Goal: Task Accomplishment & Management: Complete application form

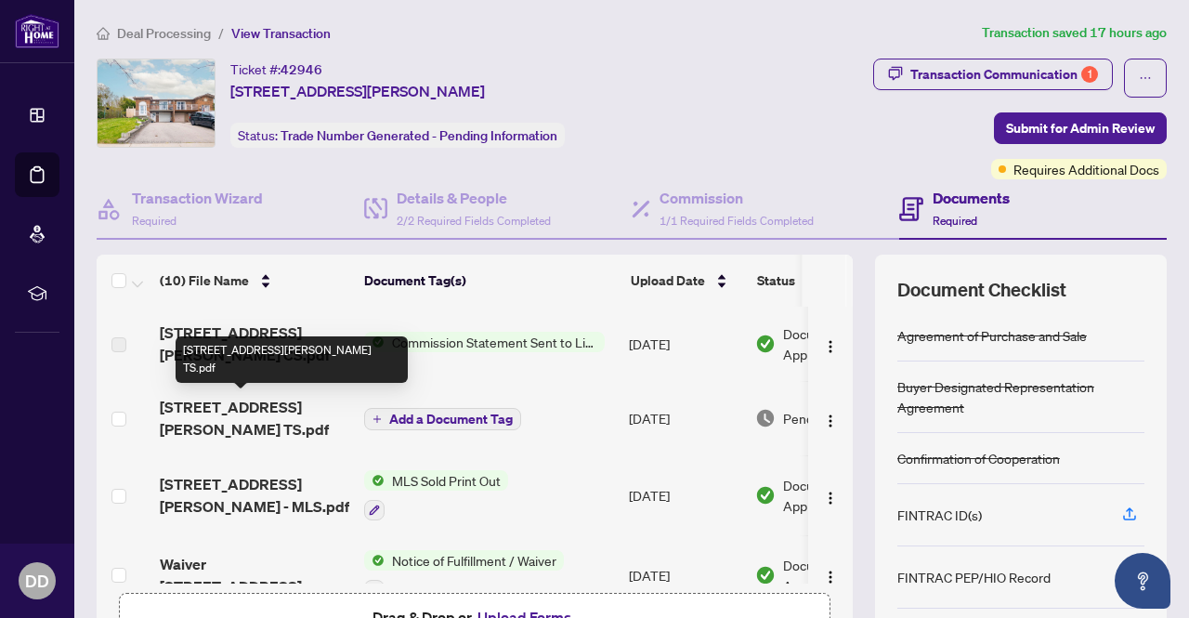
click at [242, 401] on span "2429 Culver Way TS.pdf" at bounding box center [255, 418] width 190 height 45
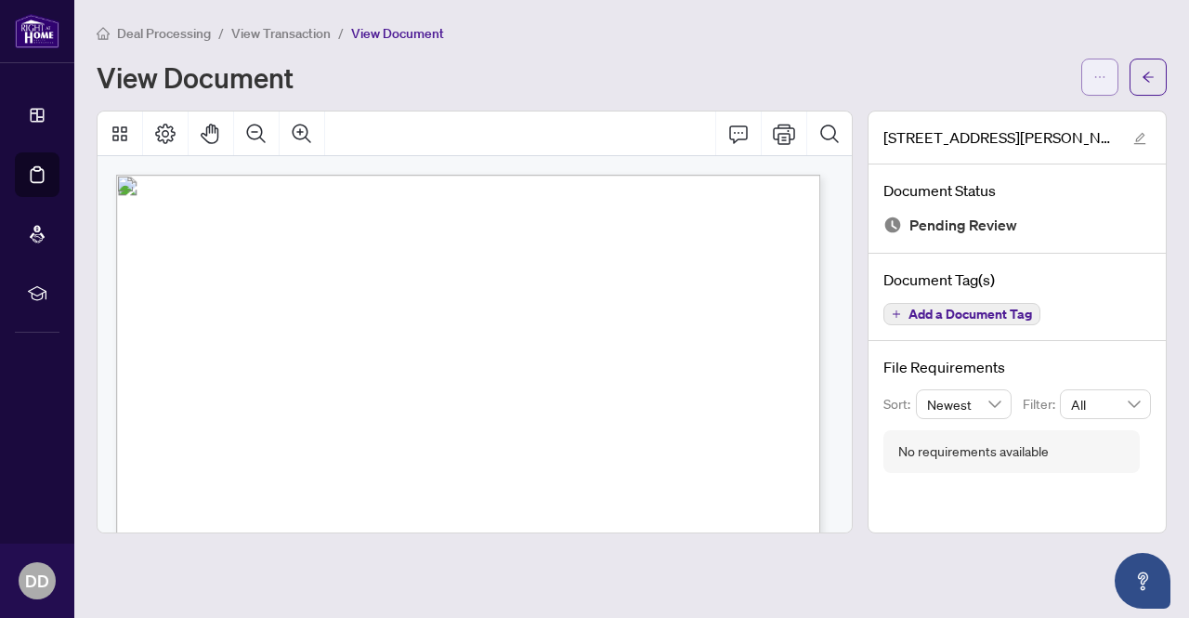
click at [1106, 77] on button "button" at bounding box center [1099, 77] width 37 height 37
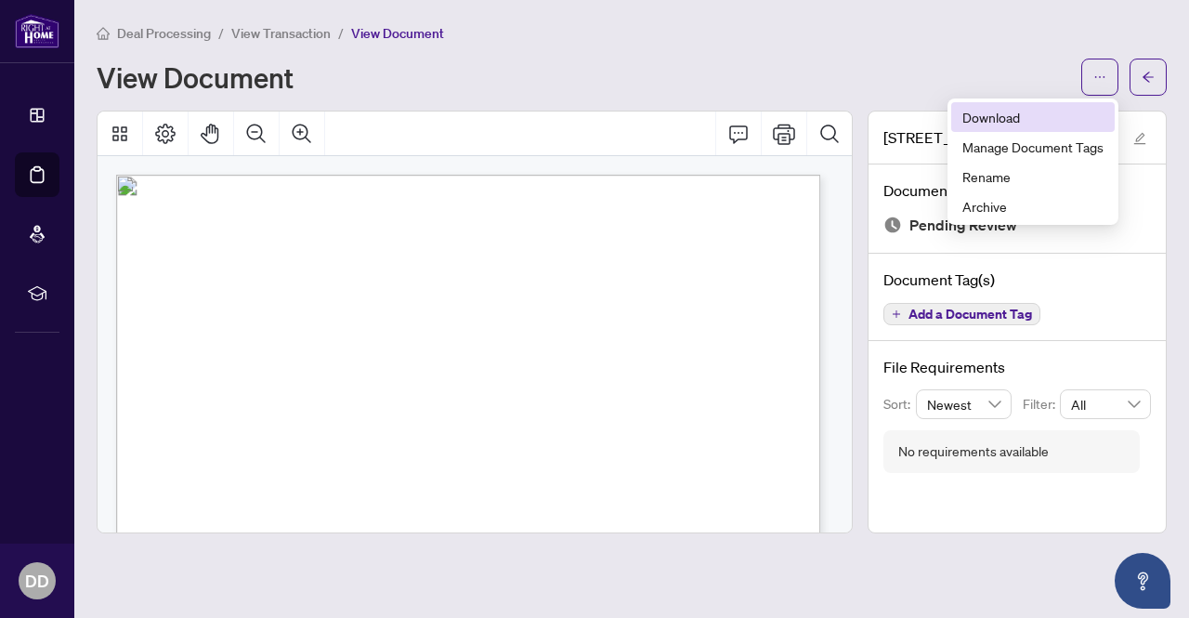
click at [1002, 116] on span "Download" at bounding box center [1032, 117] width 141 height 20
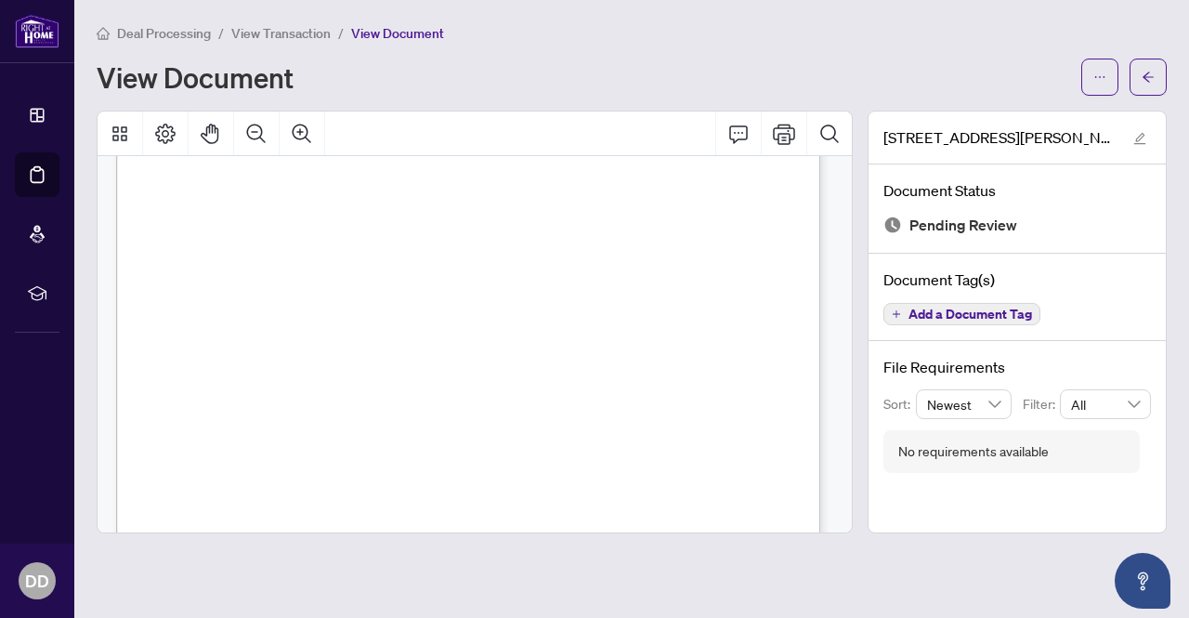
scroll to position [465, 0]
click at [1158, 72] on button "button" at bounding box center [1148, 77] width 37 height 37
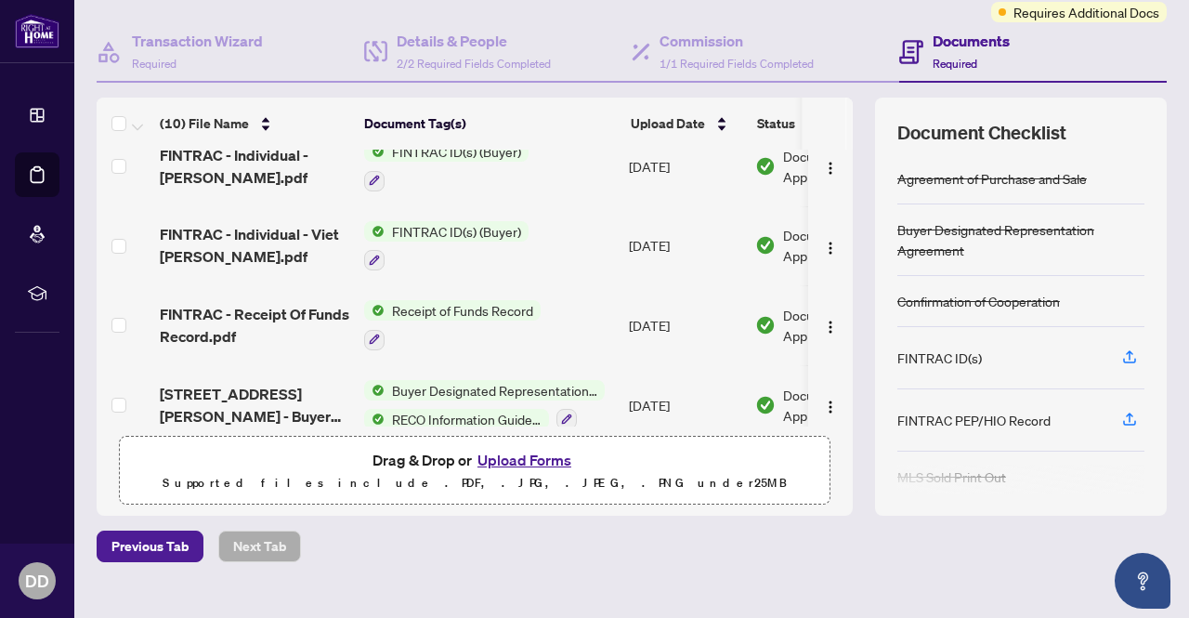
scroll to position [186, 0]
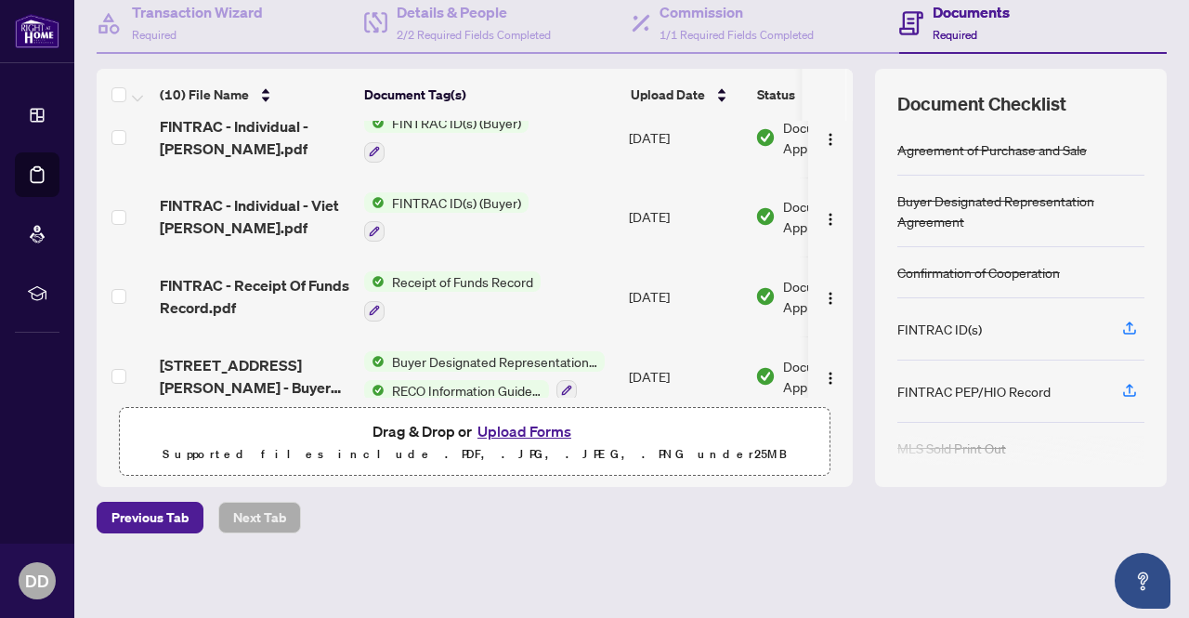
click at [530, 430] on button "Upload Forms" at bounding box center [524, 431] width 105 height 24
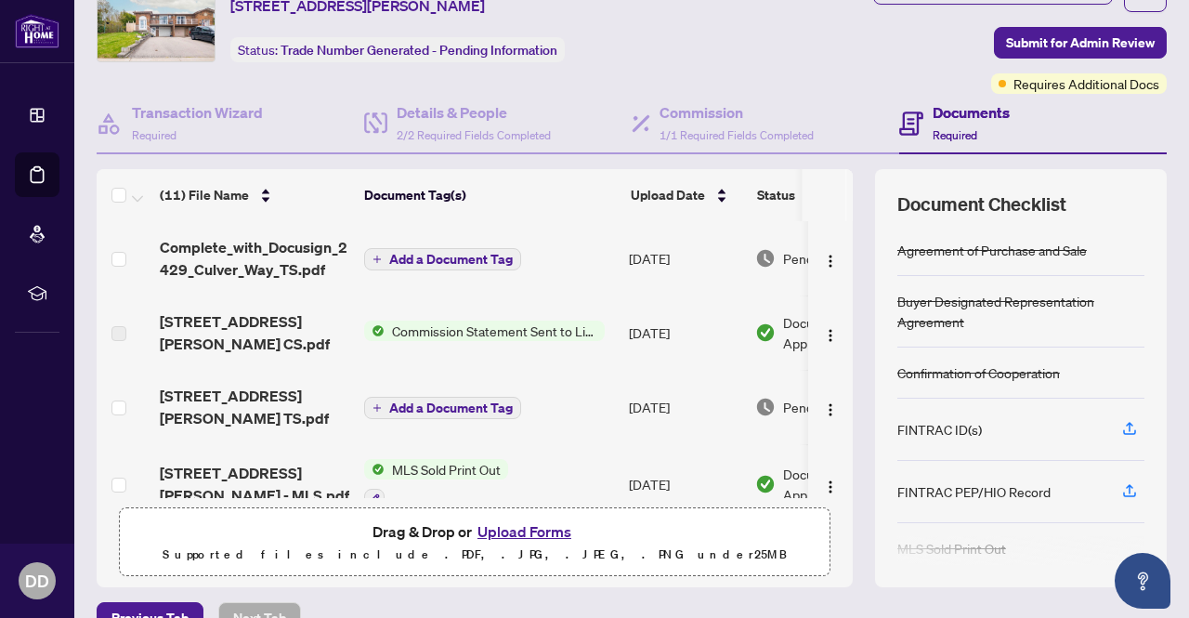
scroll to position [0, 0]
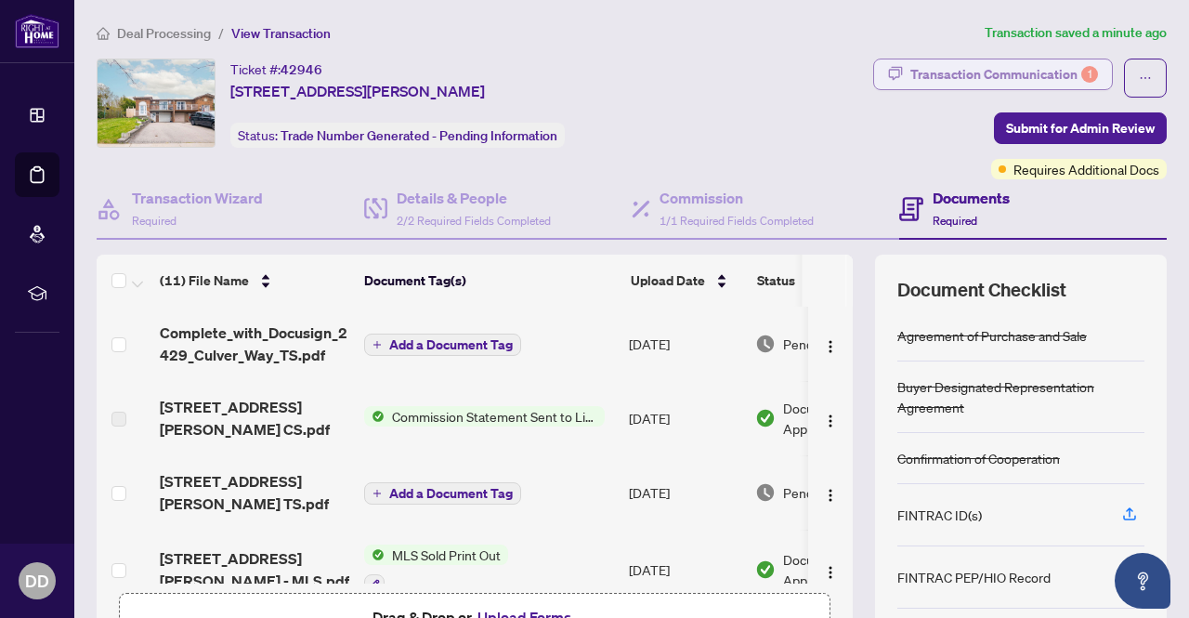
click at [1023, 62] on div "Transaction Communication 1" at bounding box center [1004, 74] width 188 height 30
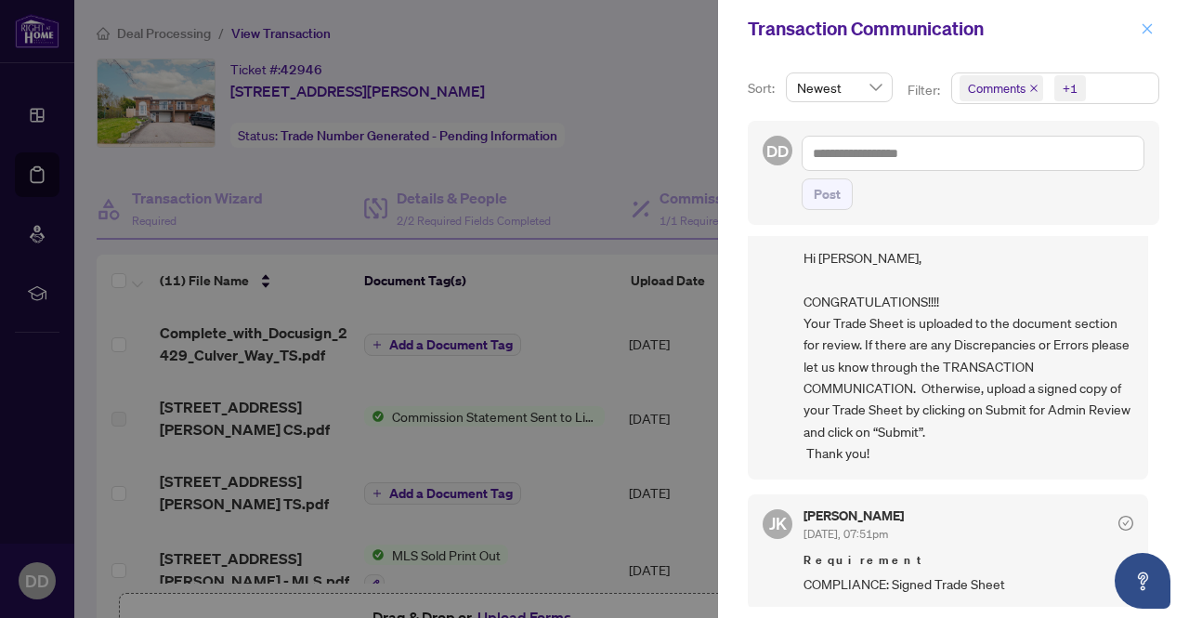
click at [1151, 30] on icon "close" at bounding box center [1147, 28] width 13 height 13
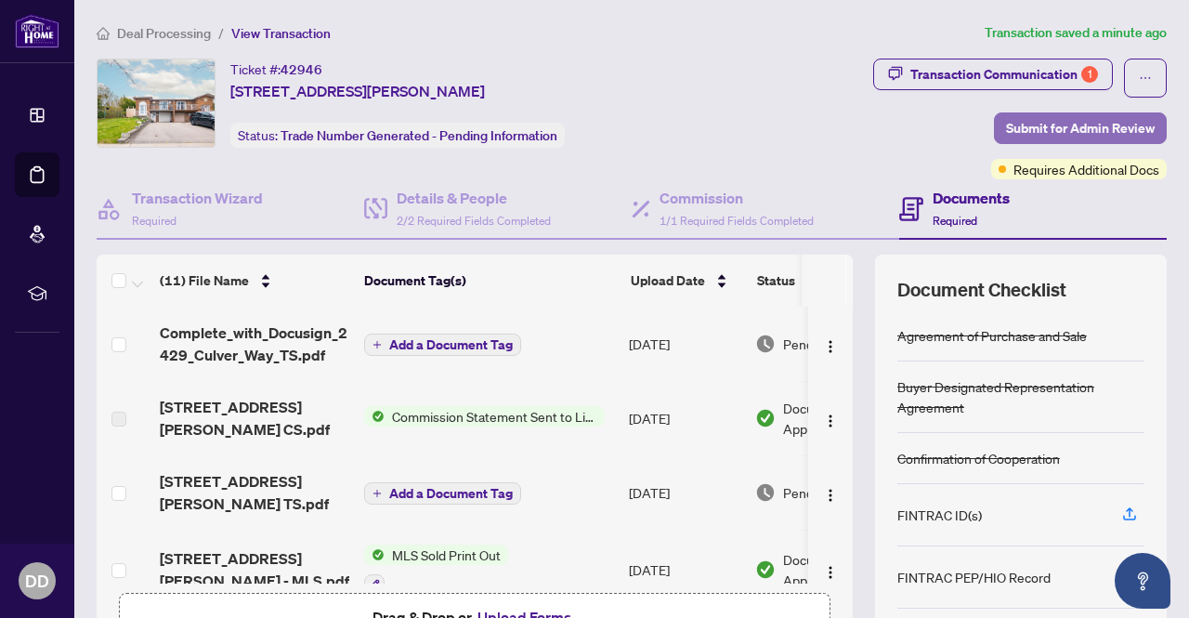
click at [1026, 122] on span "Submit for Admin Review" at bounding box center [1080, 128] width 149 height 30
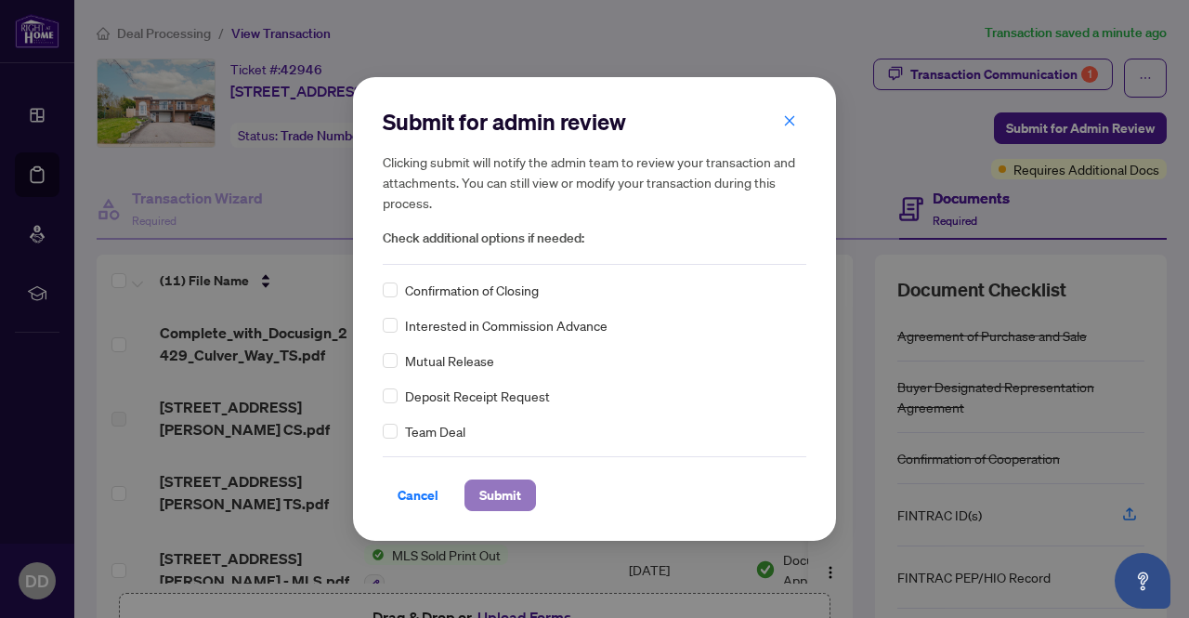
click at [492, 493] on span "Submit" at bounding box center [500, 495] width 42 height 30
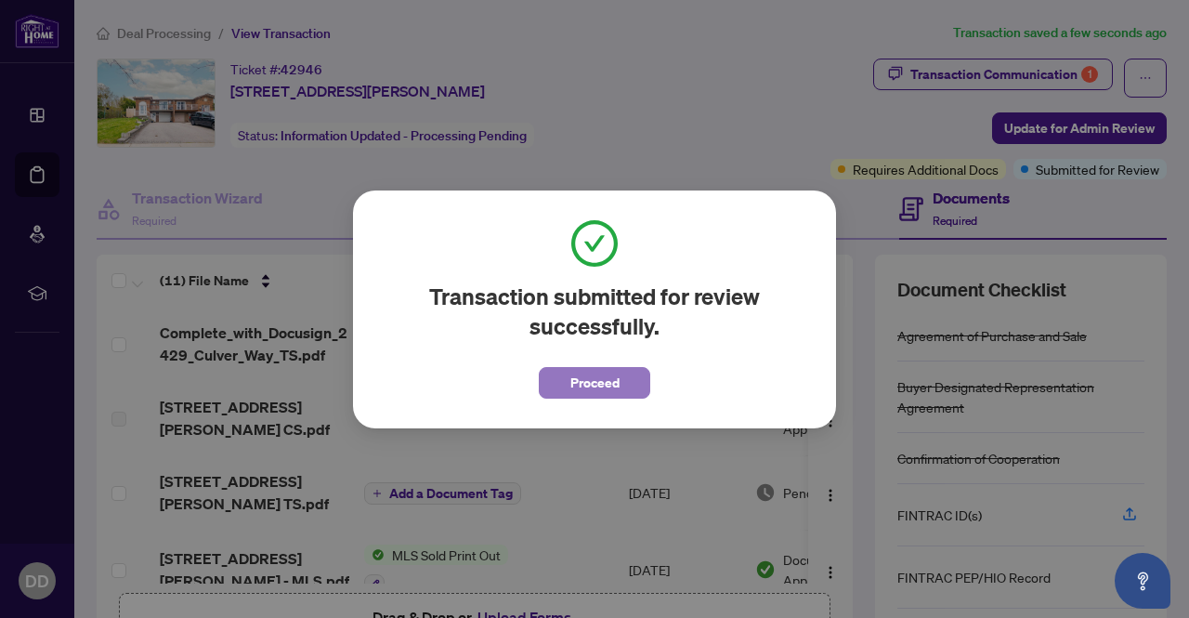
click at [589, 376] on span "Proceed" at bounding box center [594, 383] width 49 height 30
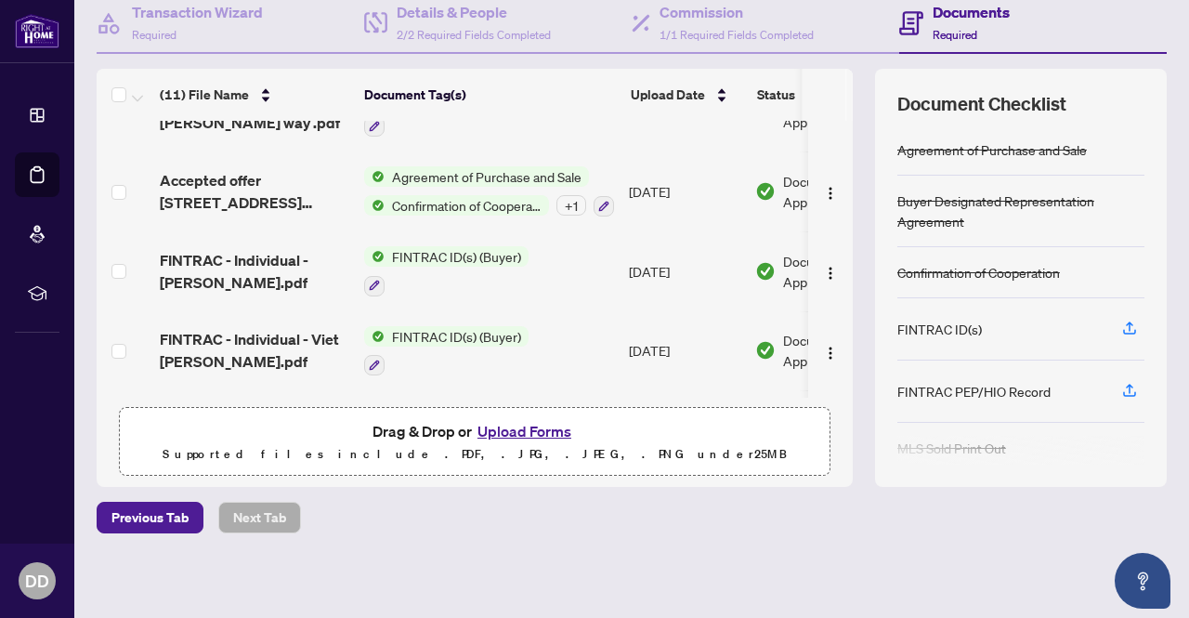
scroll to position [465, 0]
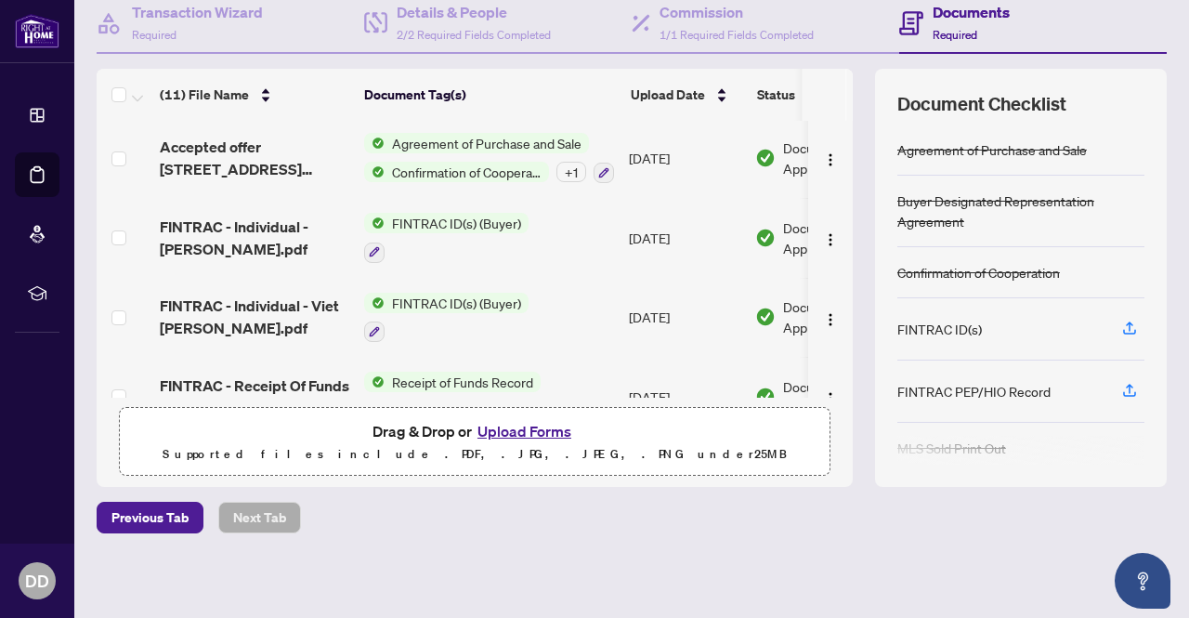
click at [517, 426] on button "Upload Forms" at bounding box center [524, 431] width 105 height 24
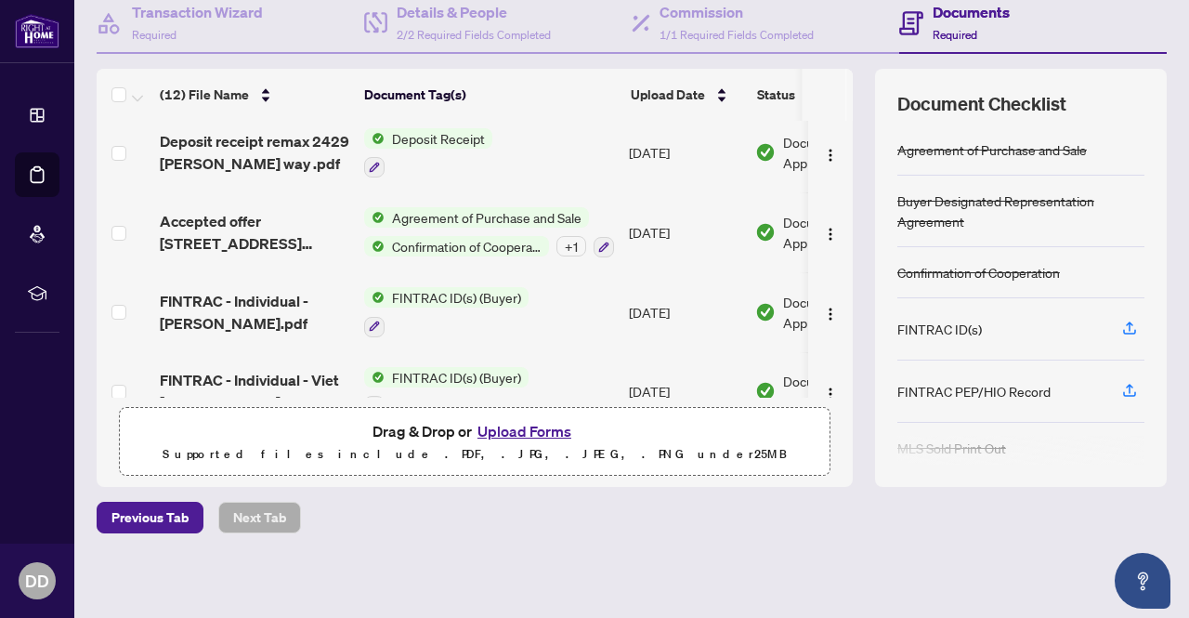
click at [511, 425] on button "Upload Forms" at bounding box center [524, 431] width 105 height 24
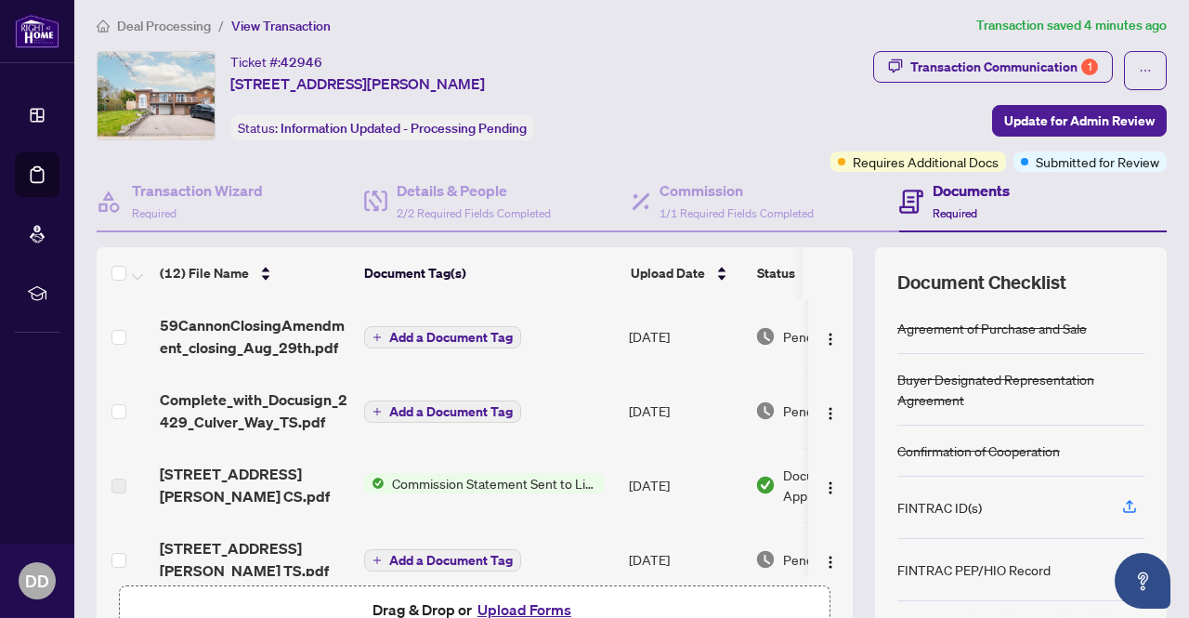
scroll to position [0, 0]
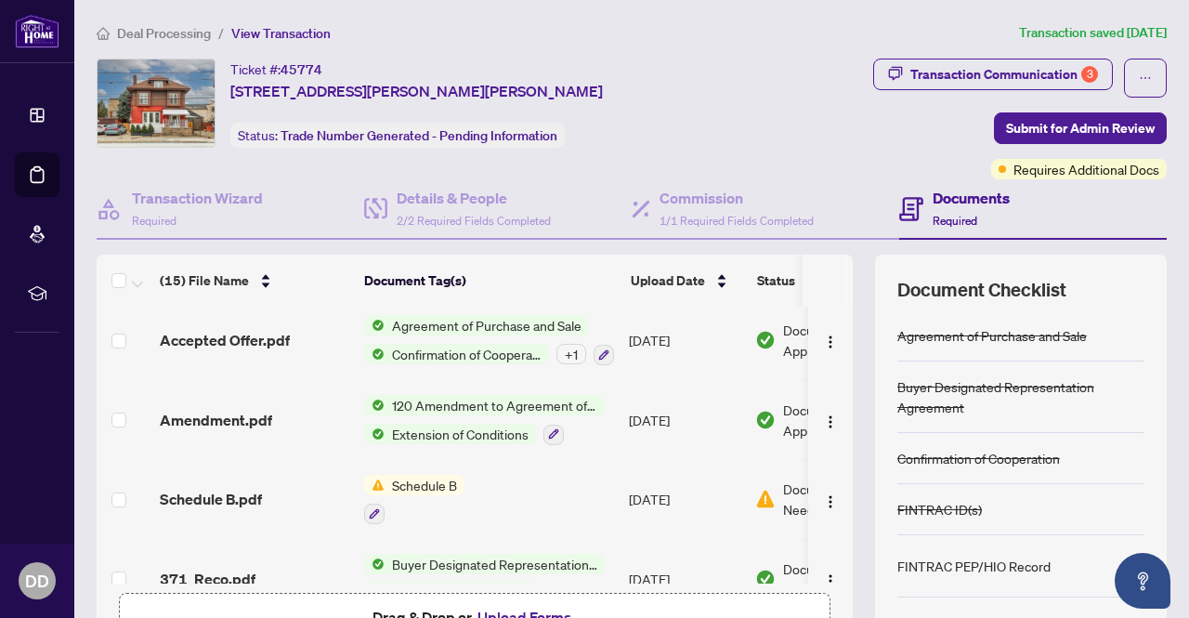
scroll to position [557, 0]
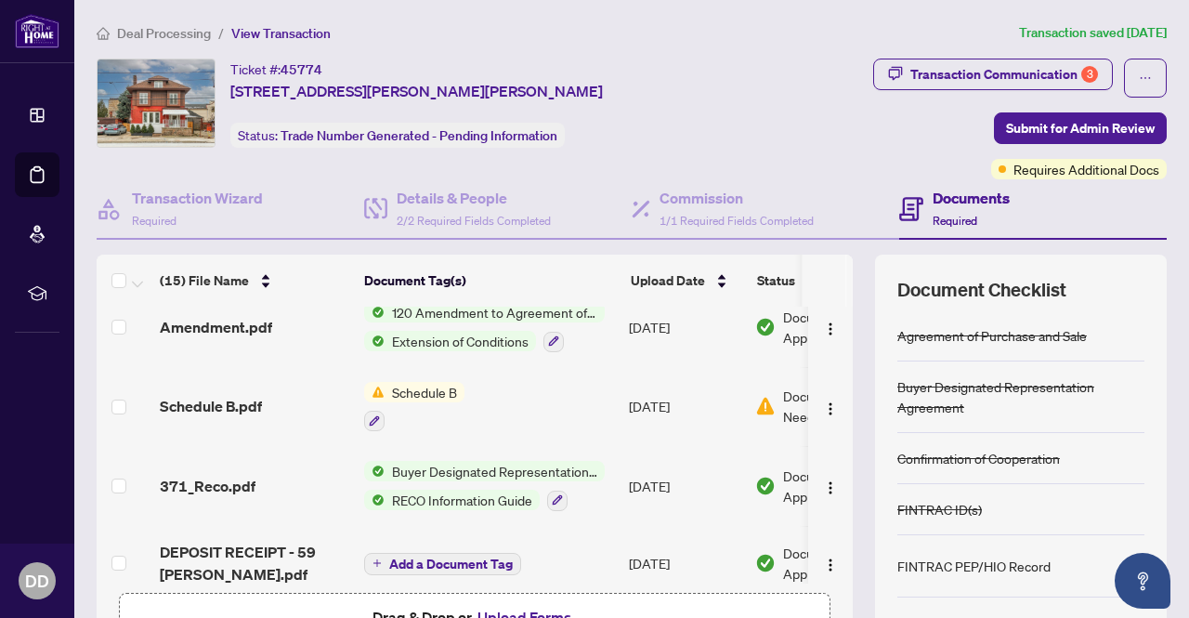
click at [406, 386] on span "Schedule B" at bounding box center [425, 392] width 80 height 20
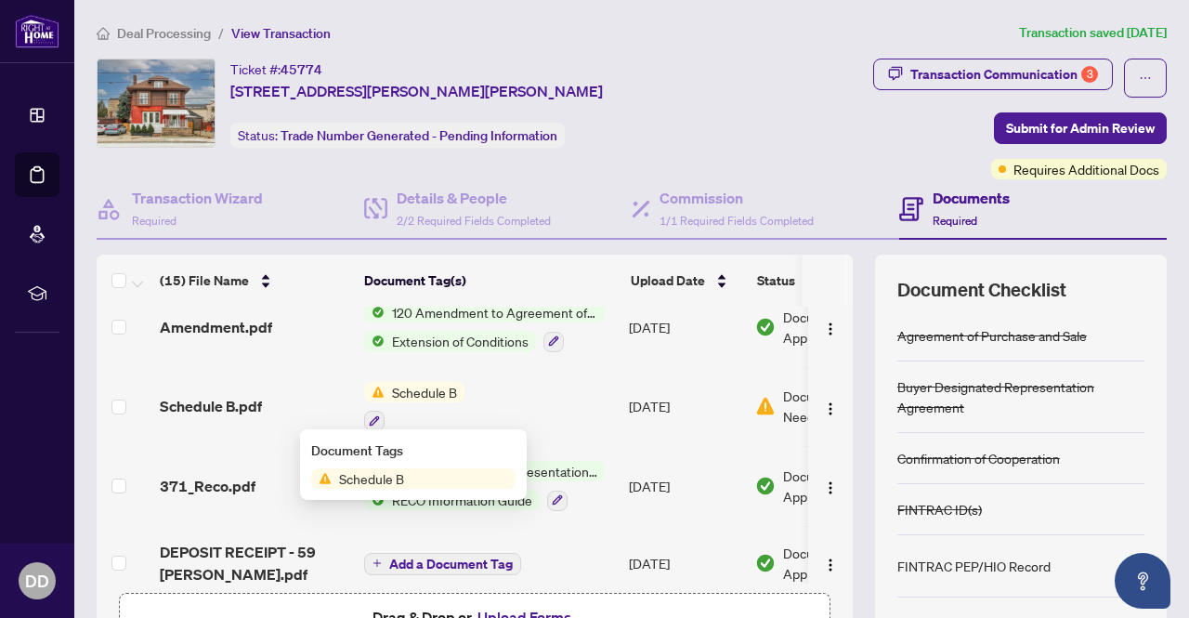
click at [401, 484] on span "Schedule B" at bounding box center [372, 478] width 80 height 20
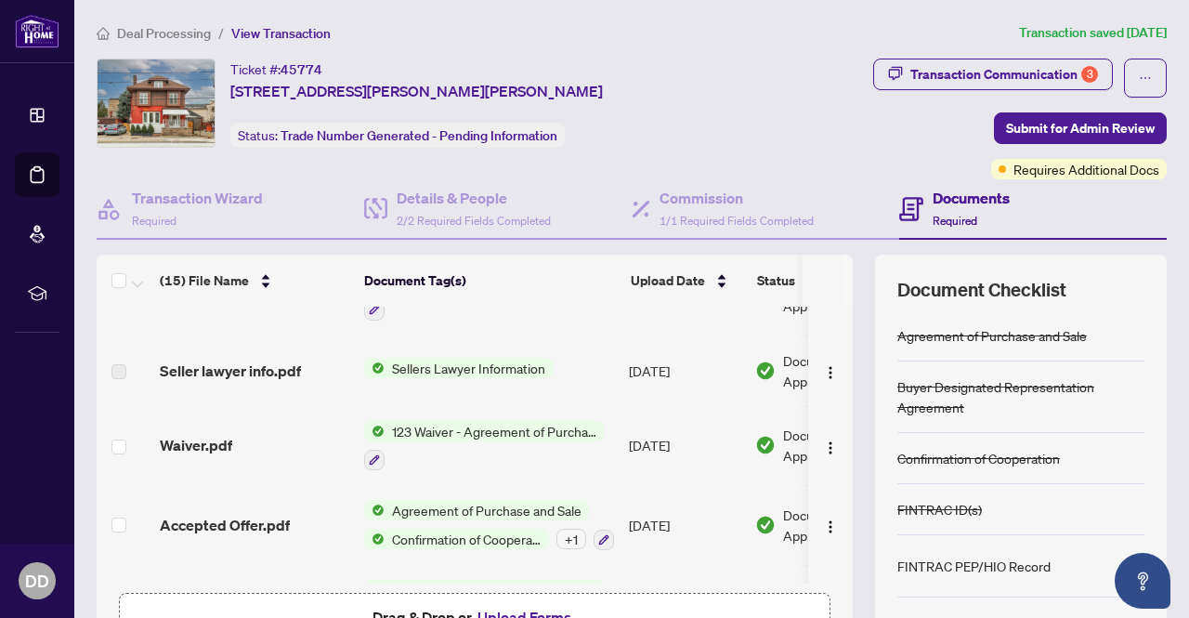
scroll to position [372, 0]
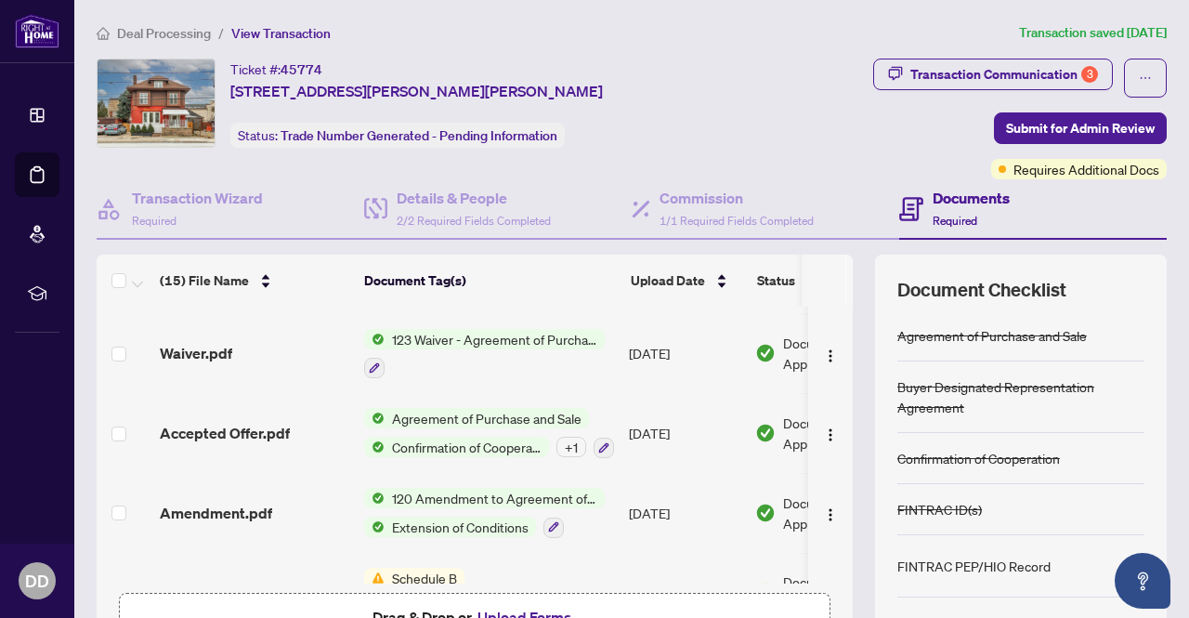
click at [450, 412] on span "Agreement of Purchase and Sale" at bounding box center [487, 418] width 204 height 20
click at [281, 431] on span "Accepted Offer.pdf" at bounding box center [225, 433] width 130 height 22
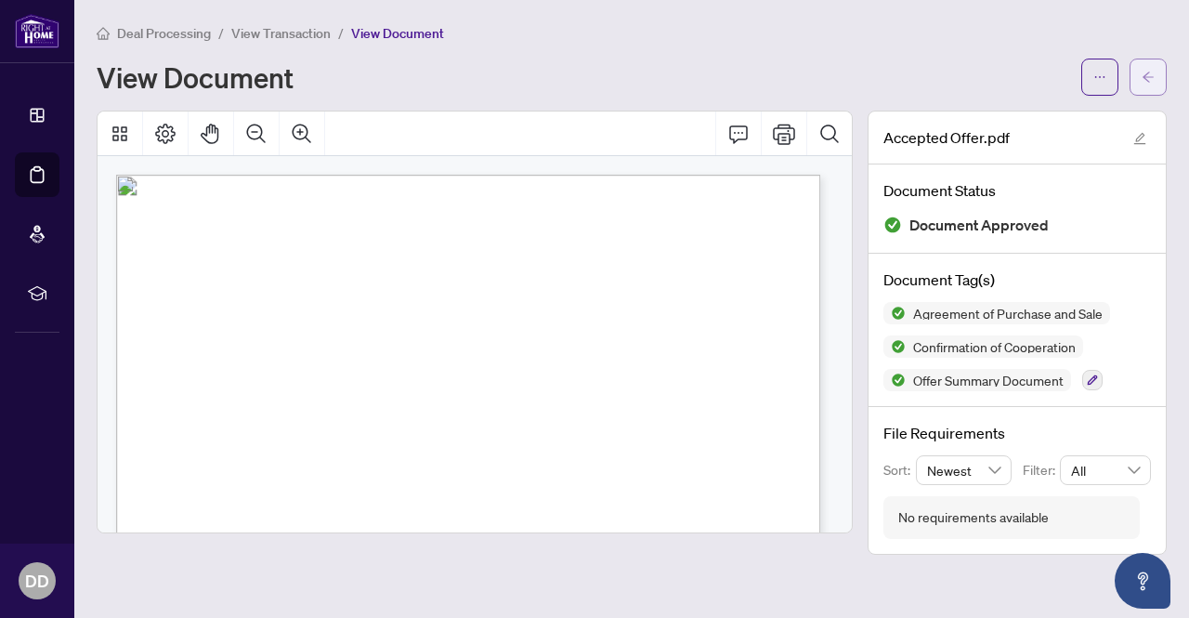
click at [1145, 71] on icon "arrow-left" at bounding box center [1148, 77] width 13 height 13
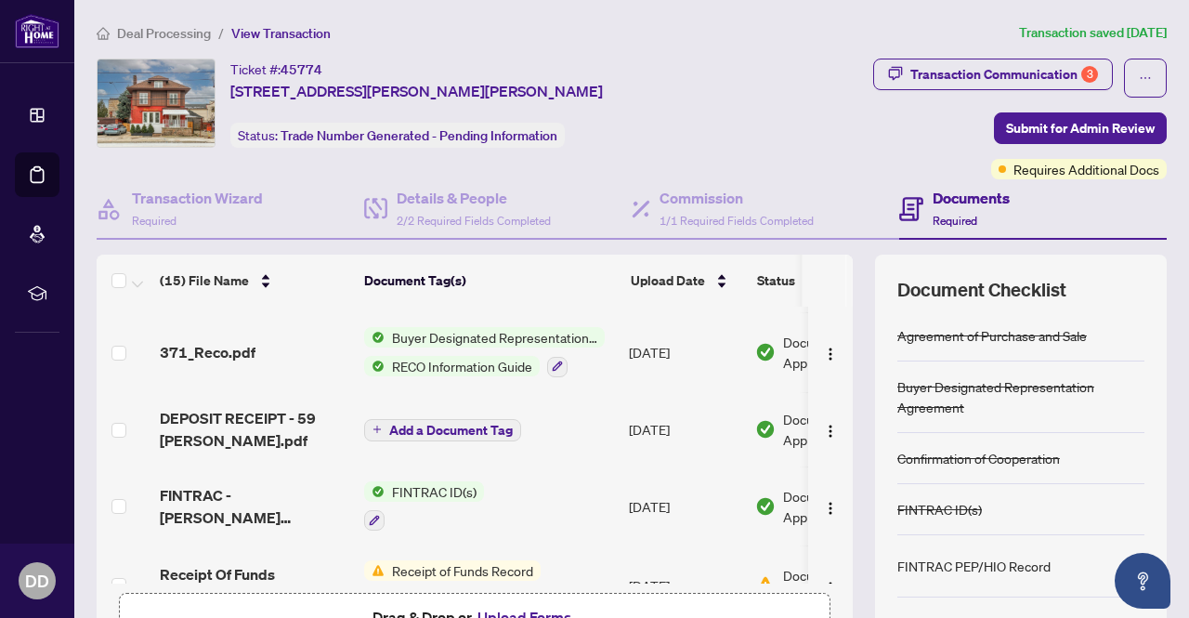
scroll to position [891, 0]
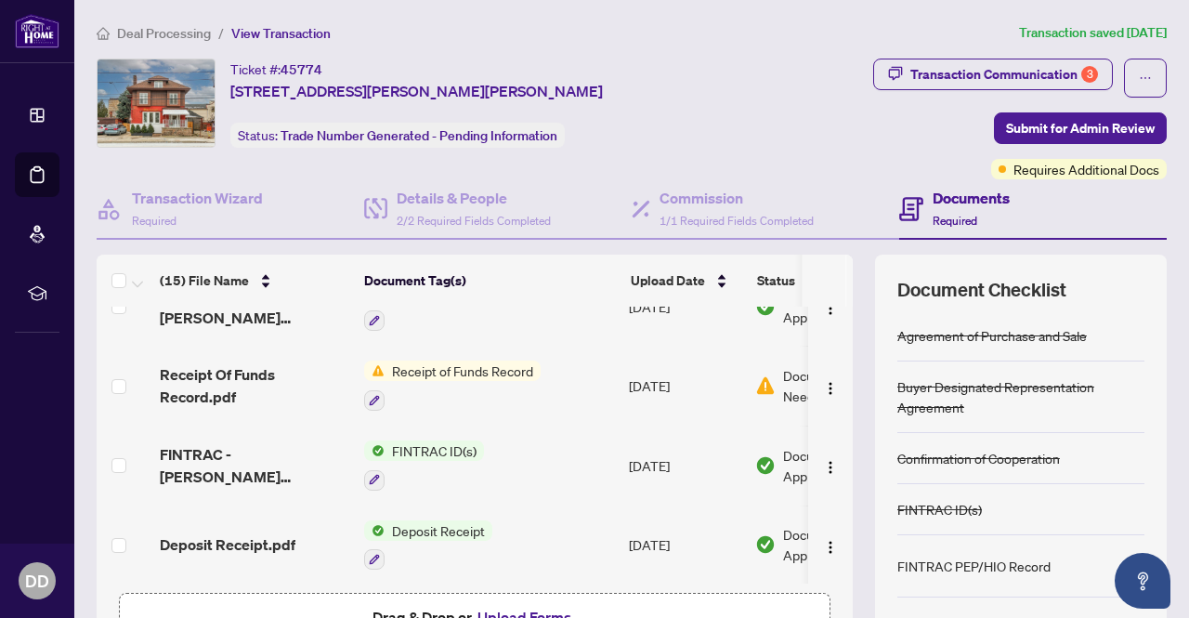
click at [500, 362] on span "Receipt of Funds Record" at bounding box center [463, 370] width 156 height 20
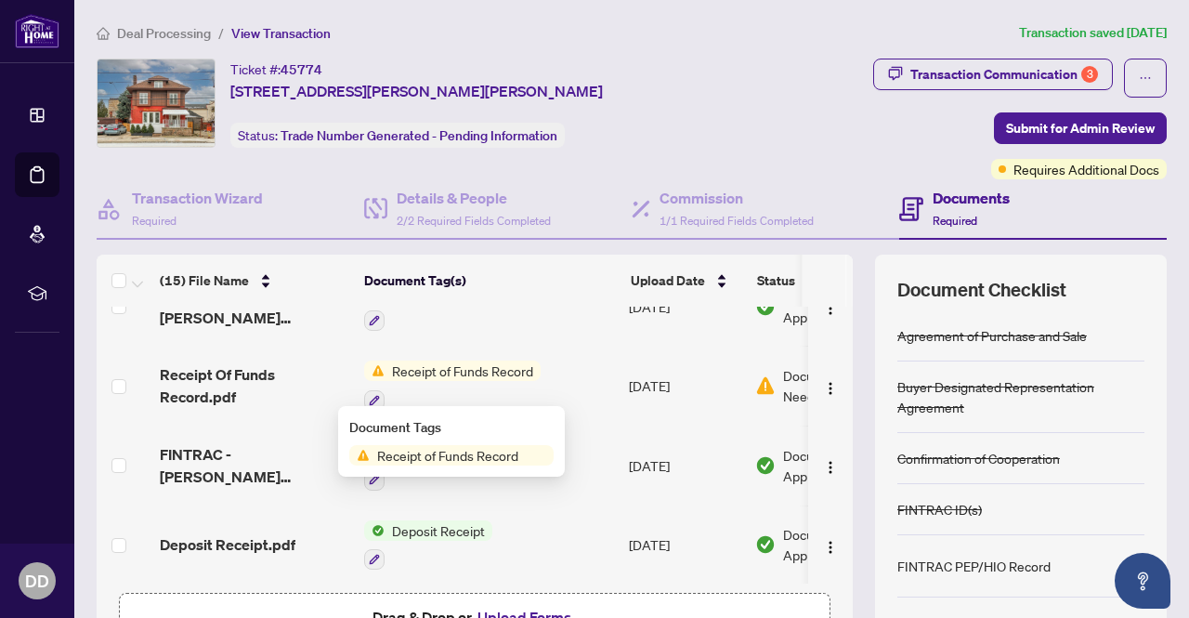
click at [489, 451] on span "Receipt of Funds Record" at bounding box center [448, 455] width 156 height 20
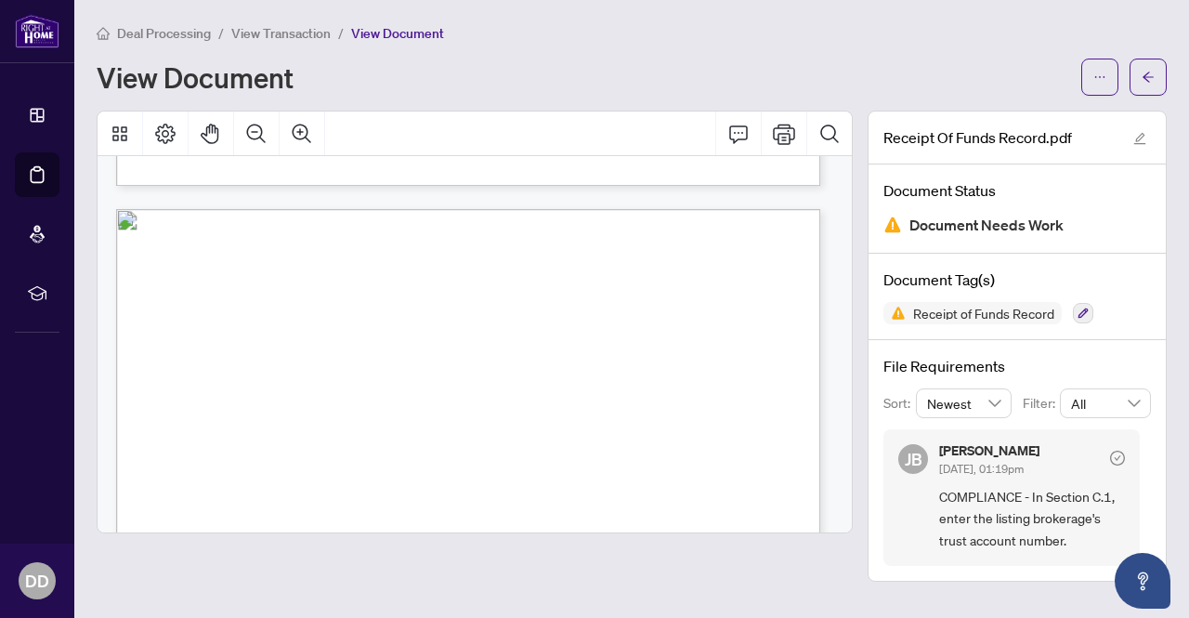
scroll to position [882, 0]
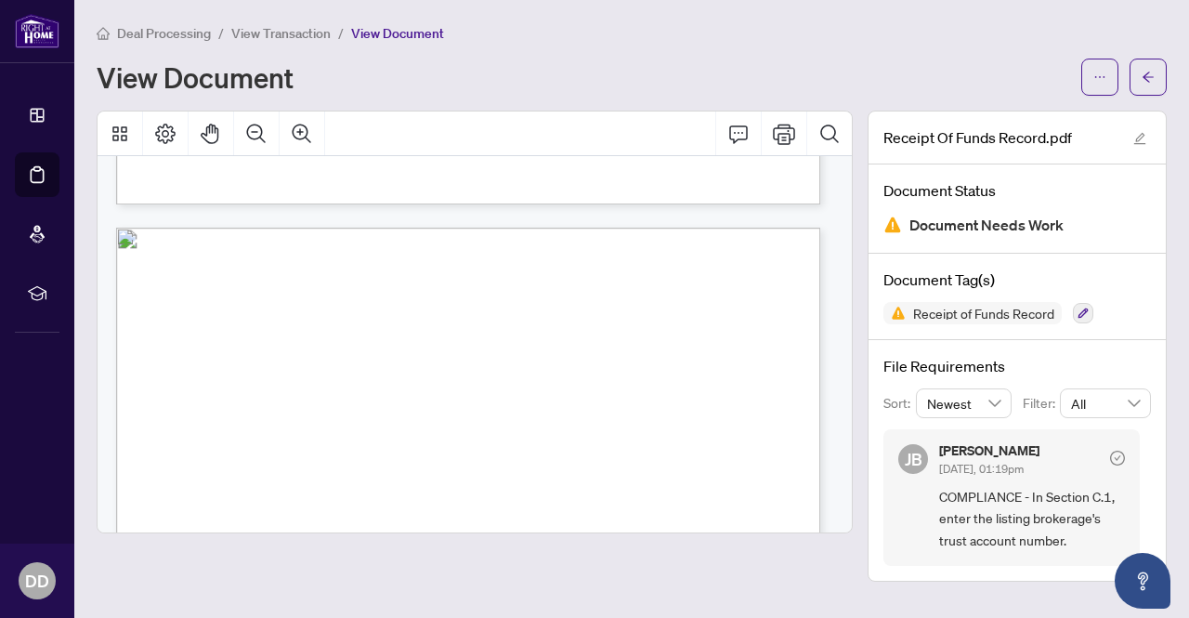
click at [570, 228] on p "Receipt of Funds Record This document has been prepared by The Canadian Real Es…" at bounding box center [552, 228] width 873 height 0
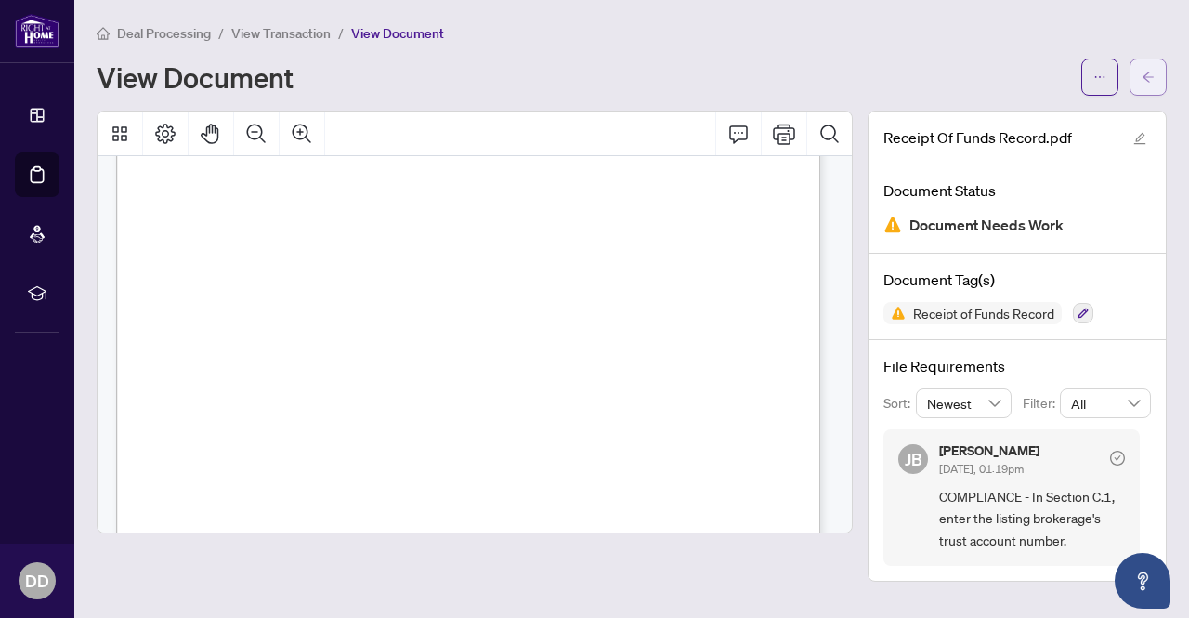
click at [1154, 71] on icon "arrow-left" at bounding box center [1148, 77] width 13 height 13
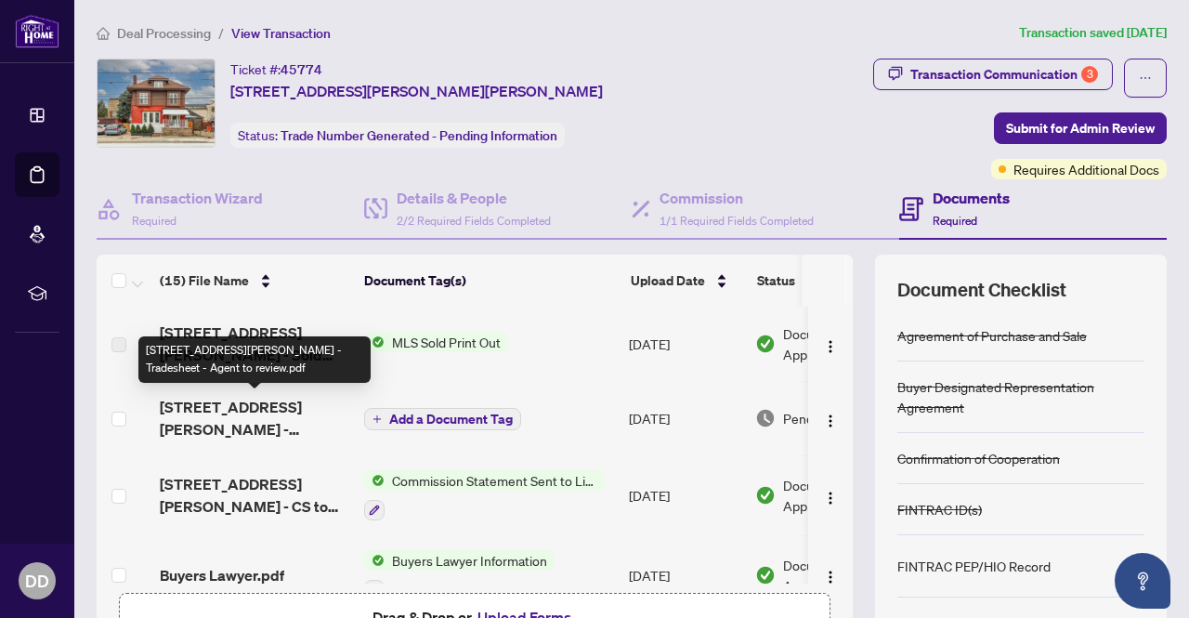
click at [219, 422] on span "[STREET_ADDRESS][PERSON_NAME] - Tradesheet - Agent to review.pdf" at bounding box center [255, 418] width 190 height 45
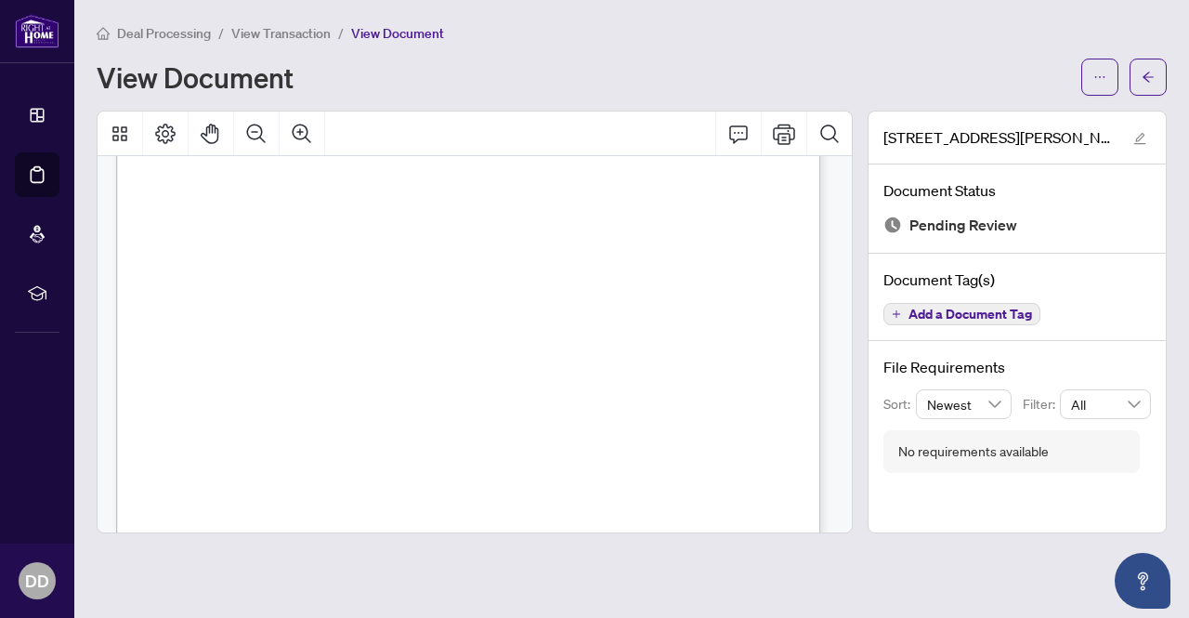
scroll to position [465, 0]
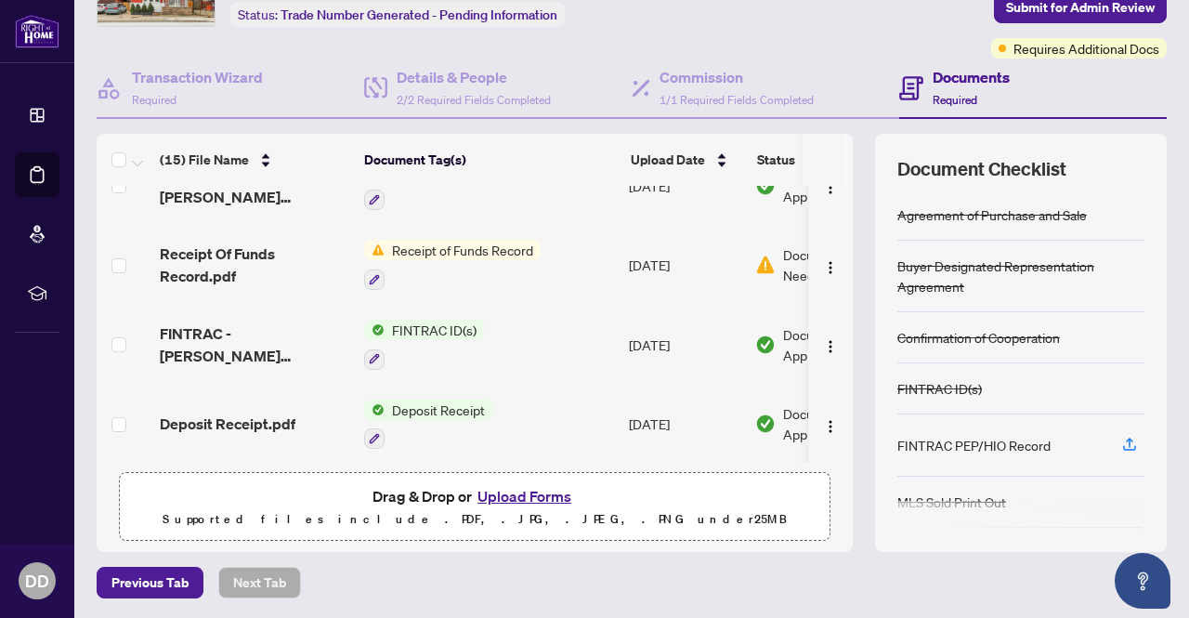
scroll to position [186, 0]
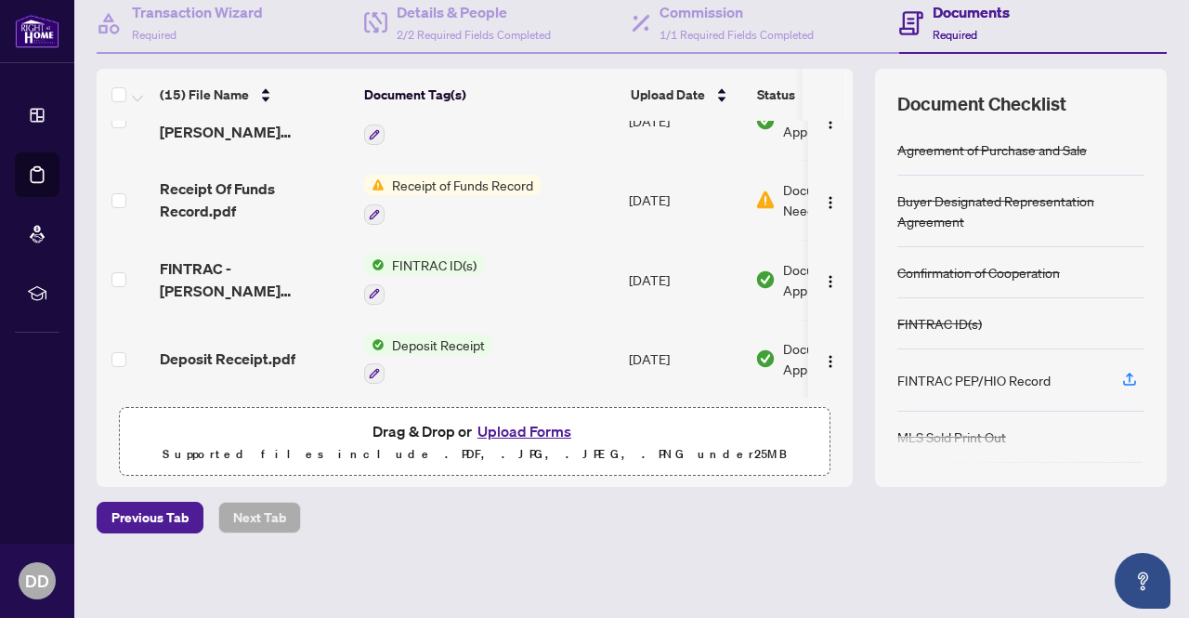
click at [505, 428] on button "Upload Forms" at bounding box center [524, 431] width 105 height 24
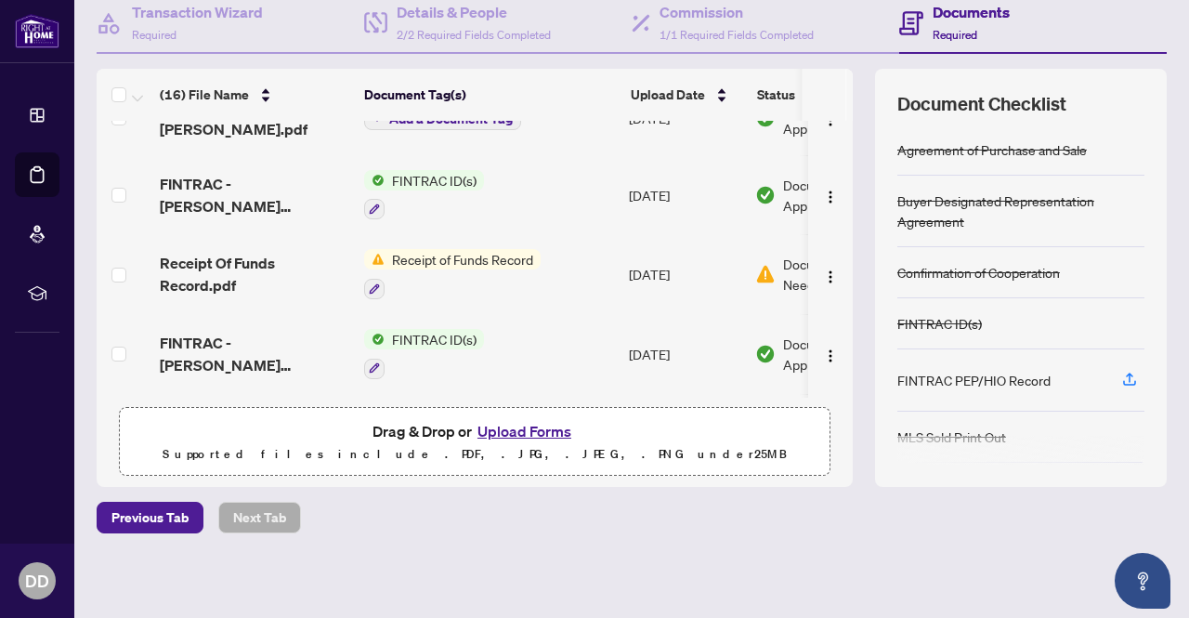
click at [536, 428] on button "Upload Forms" at bounding box center [524, 431] width 105 height 24
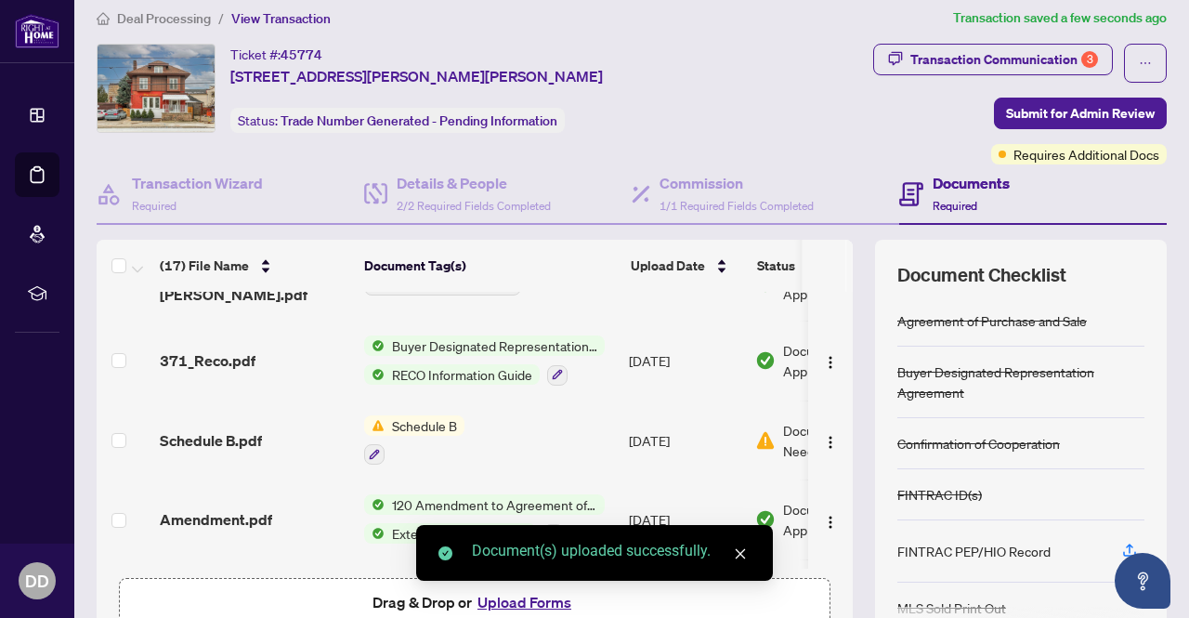
scroll to position [0, 0]
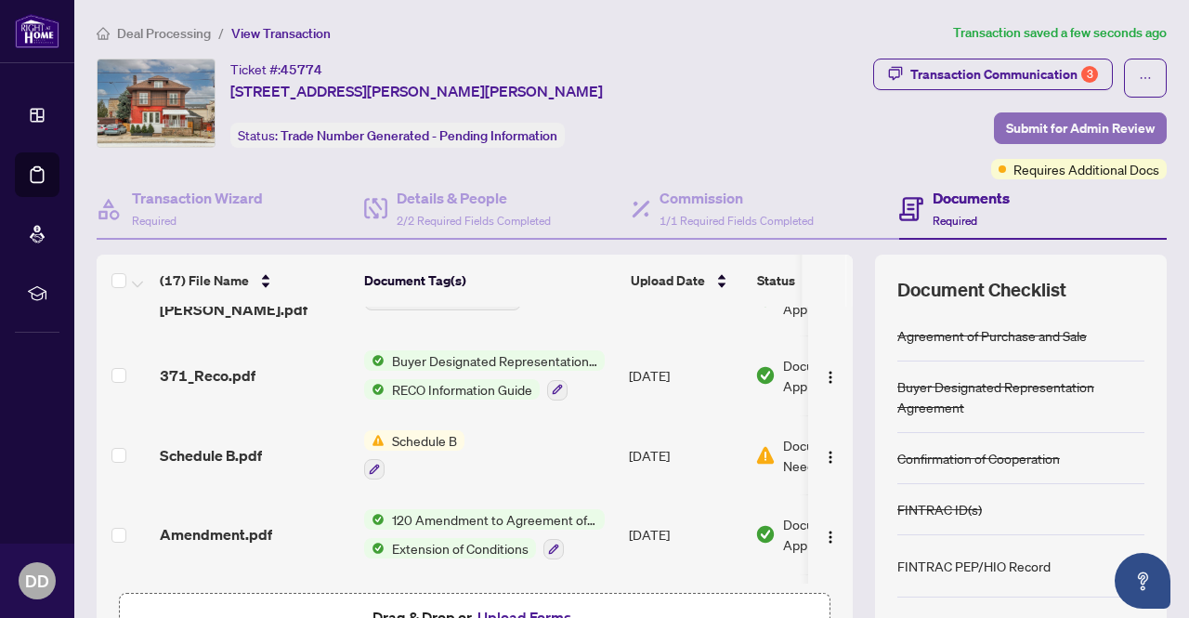
click at [1049, 116] on span "Submit for Admin Review" at bounding box center [1080, 128] width 149 height 30
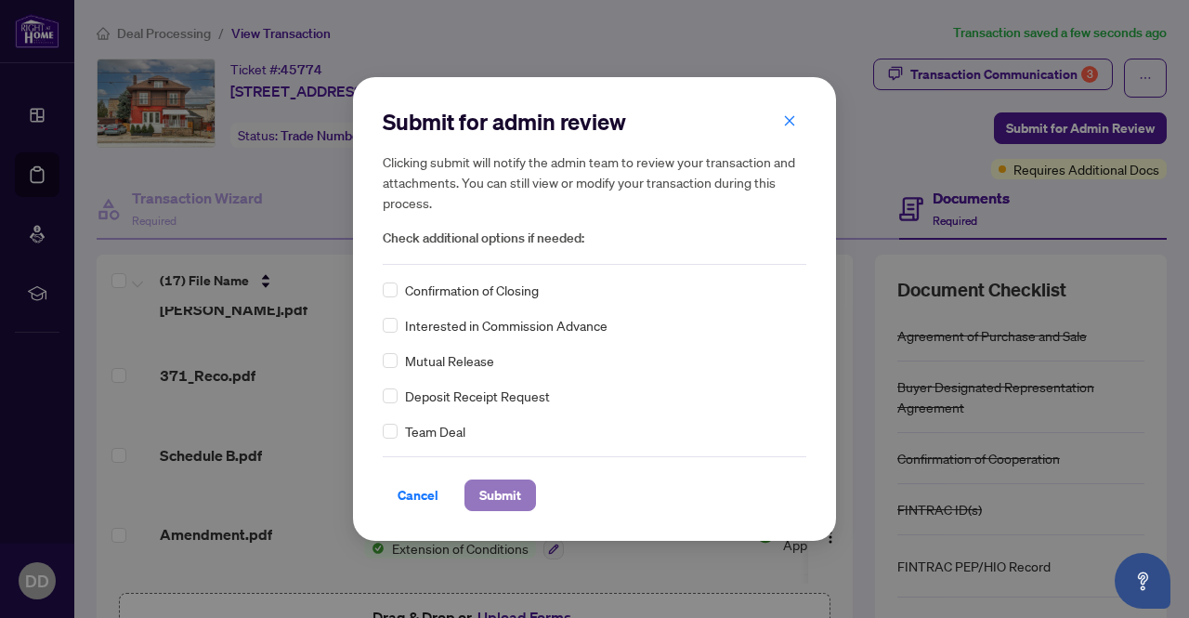
click at [472, 490] on button "Submit" at bounding box center [501, 495] width 72 height 32
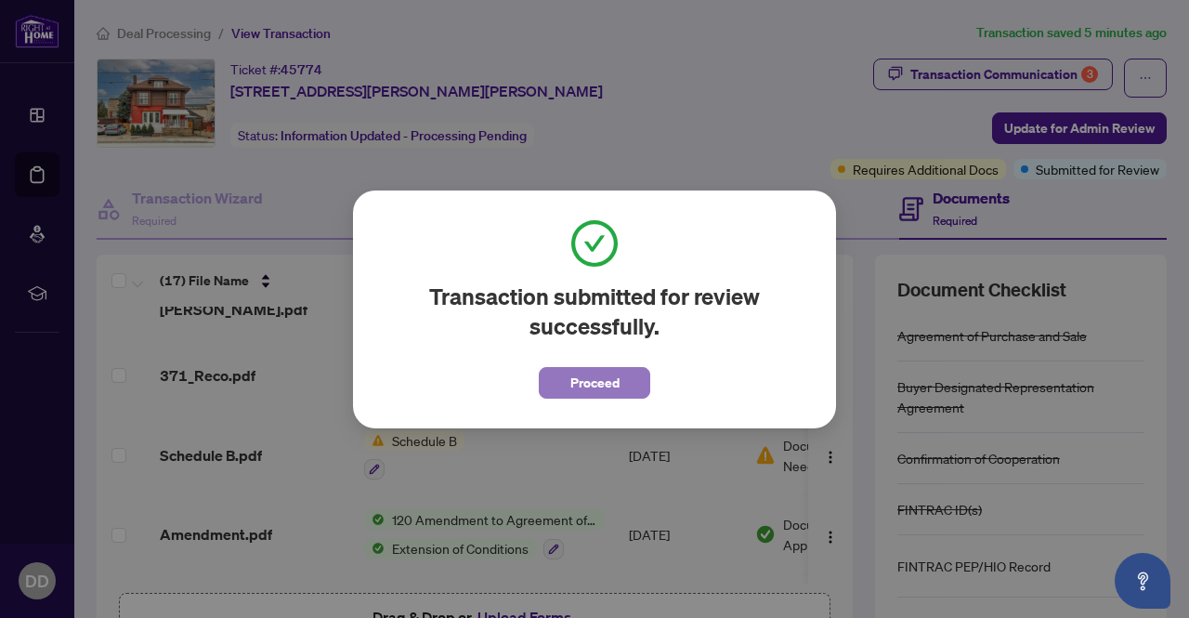
click at [595, 379] on span "Proceed" at bounding box center [594, 383] width 49 height 30
